Goal: Task Accomplishment & Management: Use online tool/utility

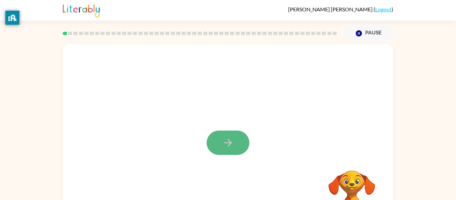
click at [225, 137] on icon "button" at bounding box center [229, 143] width 12 height 12
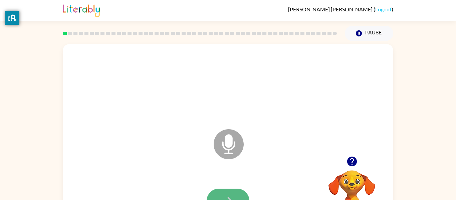
click at [228, 196] on icon "button" at bounding box center [229, 201] width 12 height 12
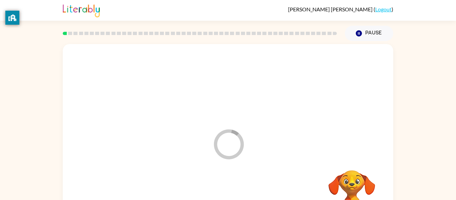
click at [228, 196] on div at bounding box center [227, 201] width 317 height 55
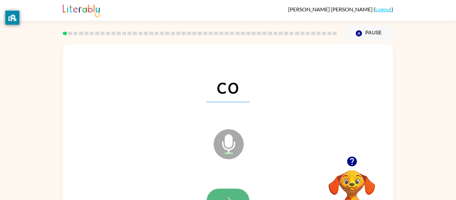
click at [227, 194] on button "button" at bounding box center [228, 201] width 43 height 24
click at [231, 191] on button "button" at bounding box center [228, 201] width 43 height 24
click at [233, 195] on icon "button" at bounding box center [229, 201] width 12 height 12
click at [237, 192] on button "button" at bounding box center [228, 201] width 43 height 24
click at [228, 194] on button "button" at bounding box center [228, 201] width 43 height 24
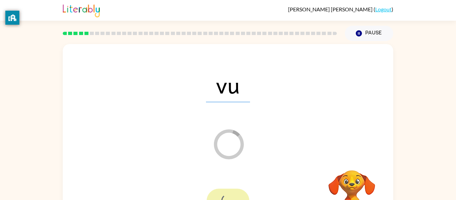
click at [228, 194] on div at bounding box center [228, 201] width 43 height 24
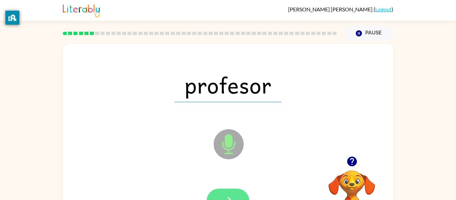
click at [229, 197] on icon "button" at bounding box center [229, 201] width 12 height 12
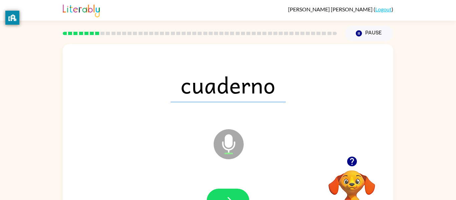
click at [52, 129] on div "cuaderno Microphone The Microphone is here when it is your turn to talk Your br…" at bounding box center [228, 138] width 456 height 194
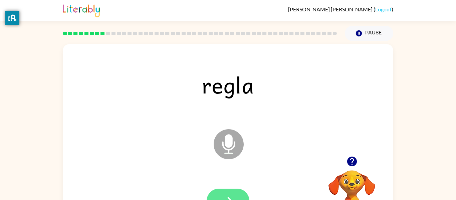
click at [234, 199] on button "button" at bounding box center [228, 201] width 43 height 24
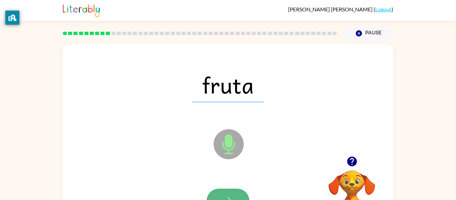
click at [232, 194] on button "button" at bounding box center [228, 201] width 43 height 24
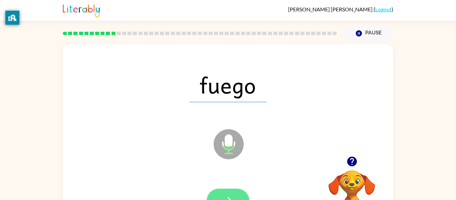
click at [230, 197] on icon "button" at bounding box center [229, 201] width 12 height 12
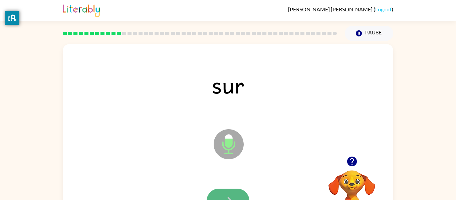
click at [232, 195] on icon "button" at bounding box center [229, 201] width 12 height 12
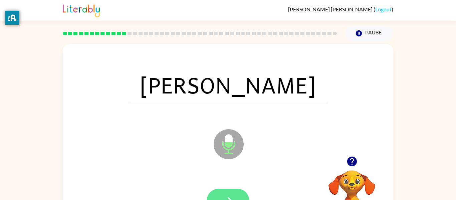
click at [224, 189] on button "button" at bounding box center [228, 201] width 43 height 24
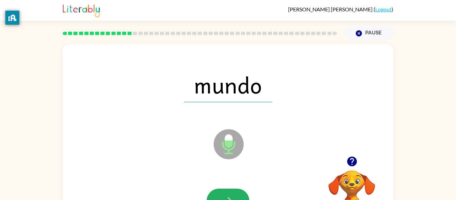
drag, startPoint x: 233, startPoint y: 191, endPoint x: 241, endPoint y: 185, distance: 10.2
click at [241, 185] on div at bounding box center [227, 201] width 317 height 55
click at [224, 192] on button "button" at bounding box center [228, 201] width 43 height 24
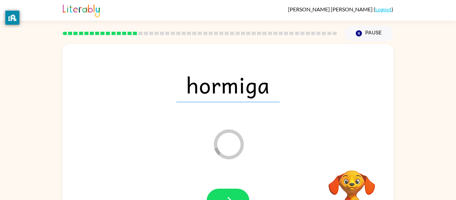
click at [224, 192] on button "button" at bounding box center [228, 201] width 43 height 24
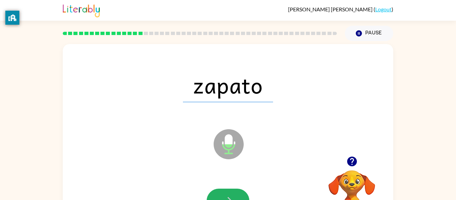
click at [224, 192] on button "button" at bounding box center [228, 201] width 43 height 24
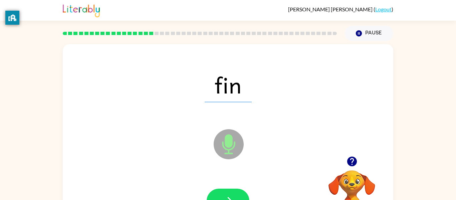
click at [169, 190] on div at bounding box center [227, 201] width 317 height 55
click at [232, 196] on icon "button" at bounding box center [229, 201] width 12 height 12
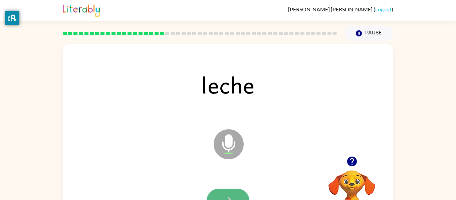
click at [231, 195] on icon "button" at bounding box center [229, 201] width 12 height 12
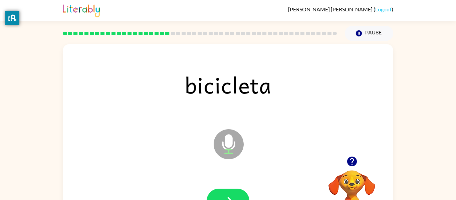
click at [231, 195] on icon "button" at bounding box center [229, 201] width 12 height 12
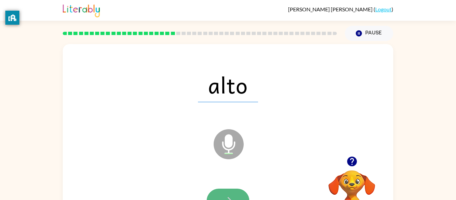
click at [231, 196] on icon "button" at bounding box center [229, 201] width 12 height 12
click at [236, 192] on button "button" at bounding box center [228, 201] width 43 height 24
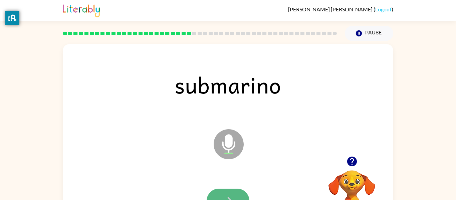
click at [235, 191] on button "button" at bounding box center [228, 201] width 43 height 24
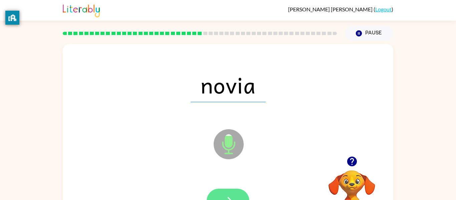
click at [230, 197] on icon "button" at bounding box center [229, 201] width 12 height 12
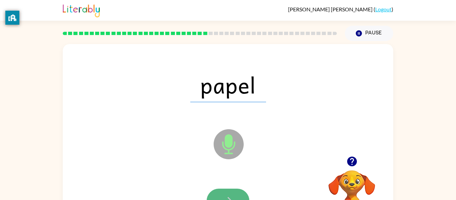
click at [233, 198] on icon "button" at bounding box center [229, 201] width 12 height 12
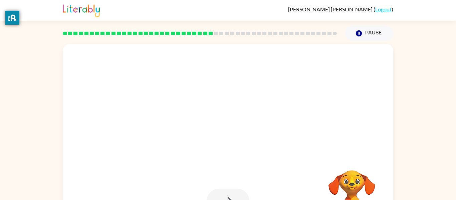
click at [233, 198] on div at bounding box center [228, 201] width 43 height 24
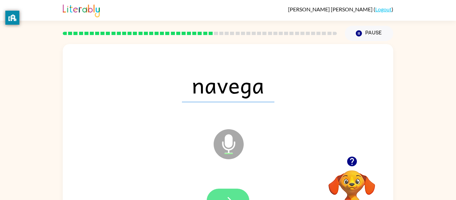
click at [237, 196] on button "button" at bounding box center [228, 201] width 43 height 24
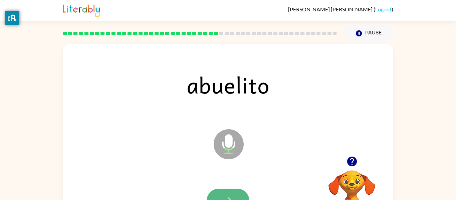
click at [237, 195] on button "button" at bounding box center [228, 201] width 43 height 24
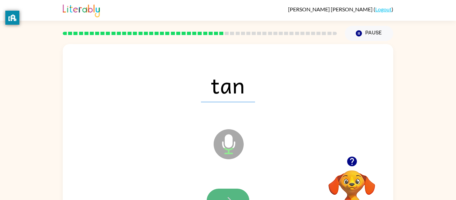
click at [235, 194] on button "button" at bounding box center [228, 201] width 43 height 24
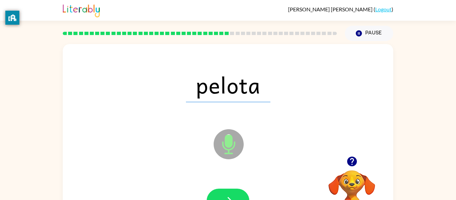
click at [235, 194] on button "button" at bounding box center [228, 201] width 43 height 24
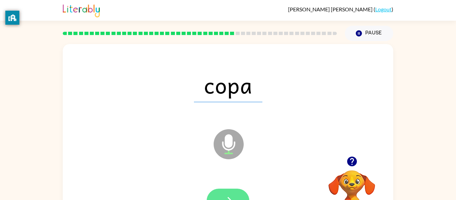
click at [234, 193] on button "button" at bounding box center [228, 201] width 43 height 24
click at [233, 193] on button "button" at bounding box center [228, 201] width 43 height 24
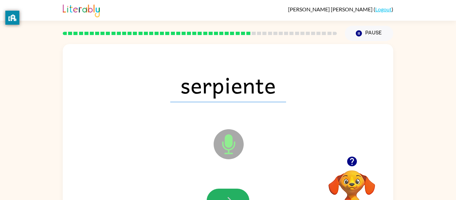
click at [233, 193] on button "button" at bounding box center [228, 201] width 43 height 24
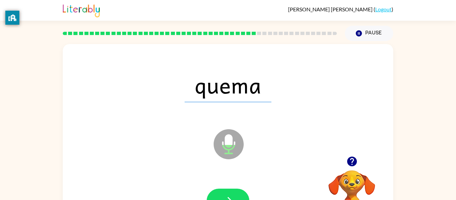
click at [233, 193] on button "button" at bounding box center [228, 201] width 43 height 24
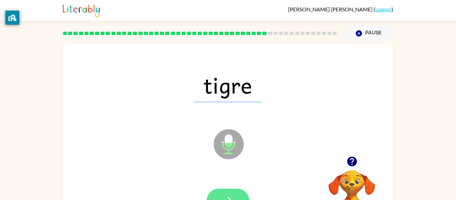
click at [233, 192] on button "button" at bounding box center [228, 201] width 43 height 24
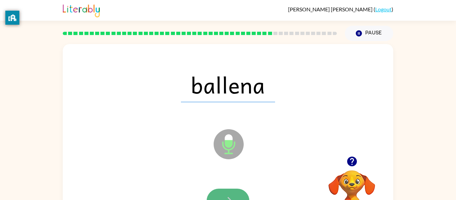
click at [230, 190] on button "button" at bounding box center [228, 201] width 43 height 24
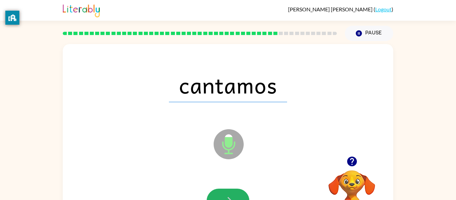
click at [230, 190] on button "button" at bounding box center [228, 201] width 43 height 24
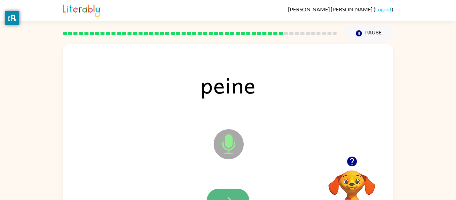
click at [228, 193] on button "button" at bounding box center [228, 201] width 43 height 24
click at [229, 197] on icon "button" at bounding box center [229, 201] width 12 height 12
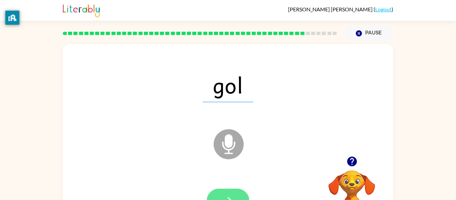
click at [229, 197] on icon "button" at bounding box center [229, 201] width 12 height 12
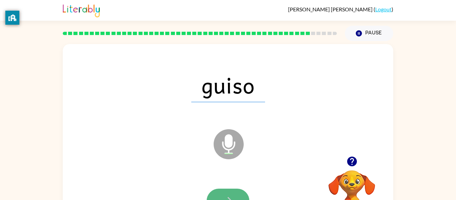
click at [231, 196] on icon "button" at bounding box center [229, 201] width 12 height 12
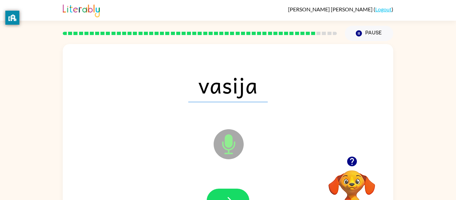
click at [231, 196] on icon "button" at bounding box center [229, 201] width 12 height 12
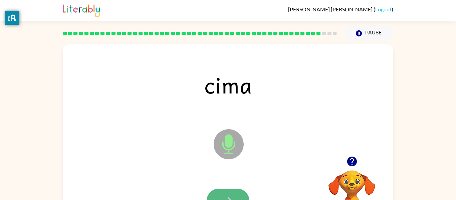
click at [223, 191] on button "button" at bounding box center [228, 201] width 43 height 24
click at [223, 194] on button "button" at bounding box center [228, 201] width 43 height 24
